Goal: Navigation & Orientation: Go to known website

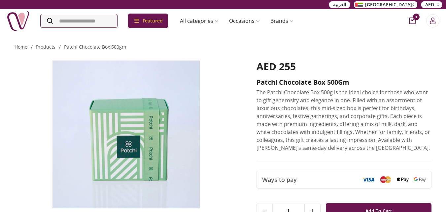
click at [15, 21] on img at bounding box center [18, 20] width 23 height 23
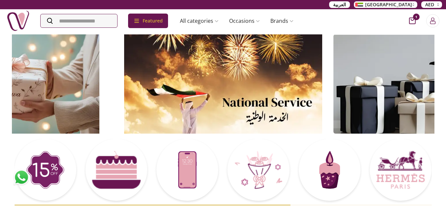
click at [16, 19] on img at bounding box center [18, 20] width 23 height 23
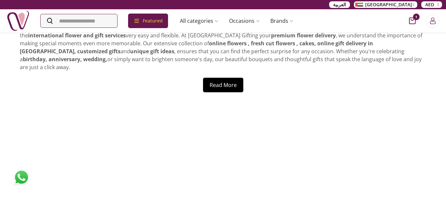
scroll to position [2912, 0]
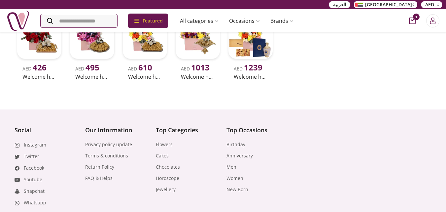
scroll to position [335, 0]
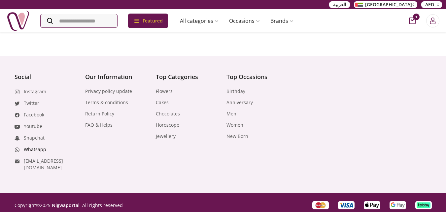
click at [28, 147] on link "Whatsapp" at bounding box center [35, 149] width 22 height 7
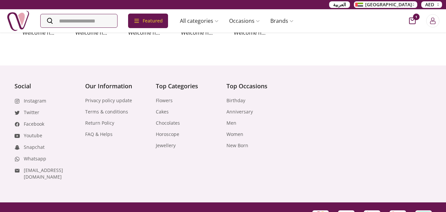
scroll to position [335, 0]
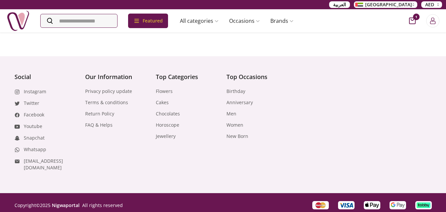
click at [145, 165] on div "Social Instagram Twitter Facebook Youtube Snapchat Whatsapp [EMAIL_ADDRESS][DOM…" at bounding box center [223, 130] width 417 height 123
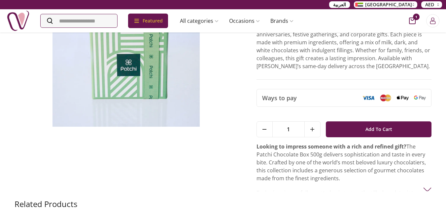
scroll to position [0, 0]
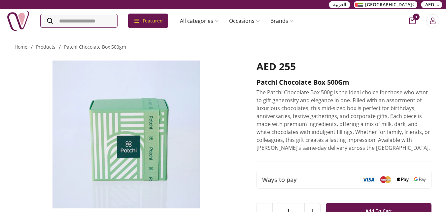
click at [15, 17] on img at bounding box center [18, 20] width 23 height 23
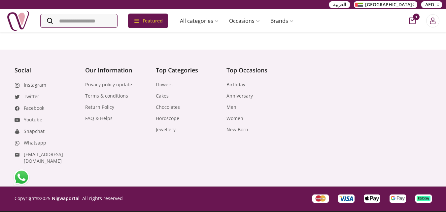
scroll to position [2862, 0]
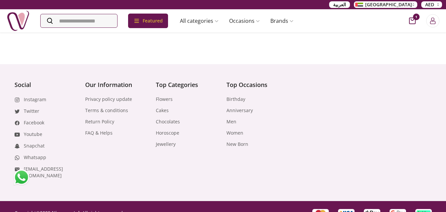
click at [20, 178] on img at bounding box center [21, 177] width 17 height 17
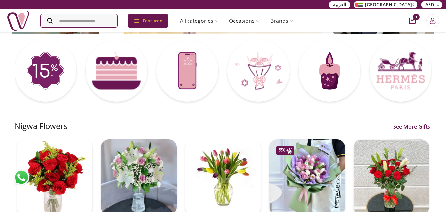
scroll to position [231, 0]
